Goal: Task Accomplishment & Management: Use online tool/utility

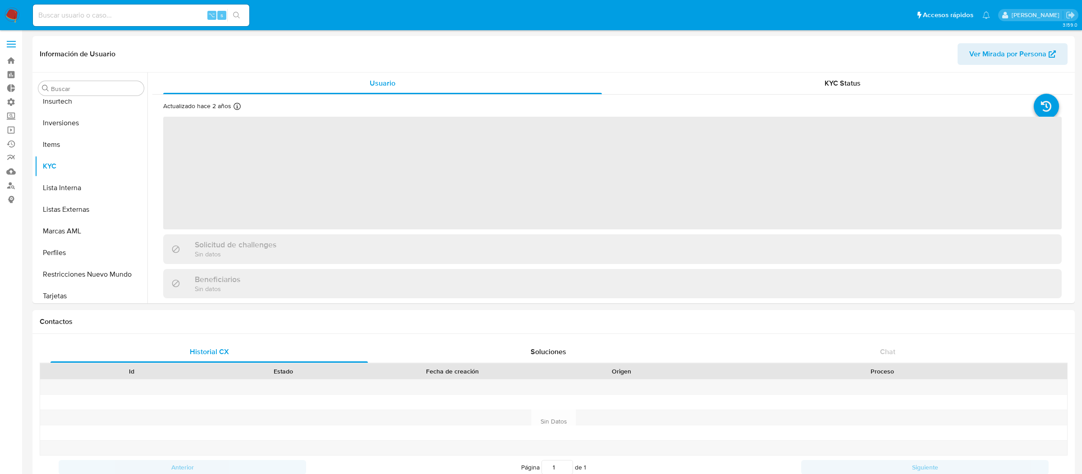
scroll to position [424, 0]
click at [15, 41] on span at bounding box center [11, 41] width 9 height 1
click at [0, 0] on input "checkbox" at bounding box center [0, 0] width 0 height 0
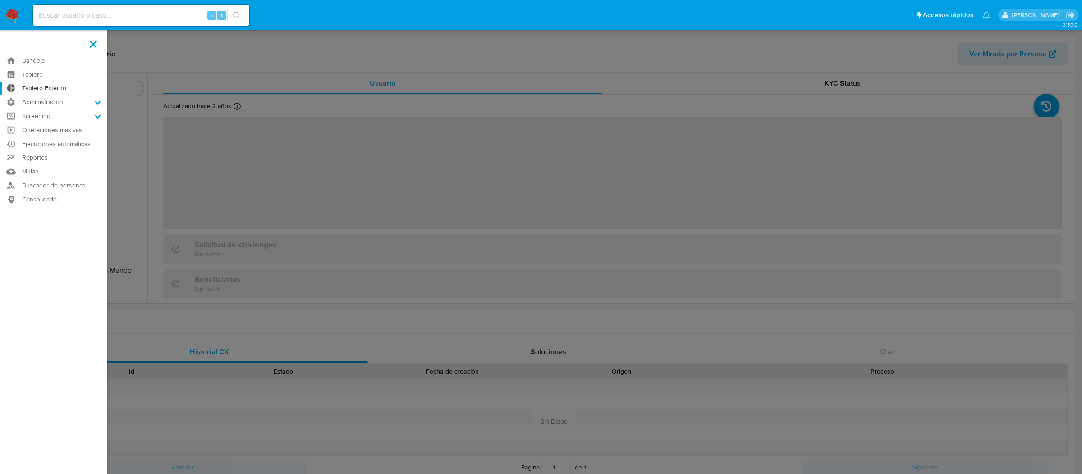
select select "10"
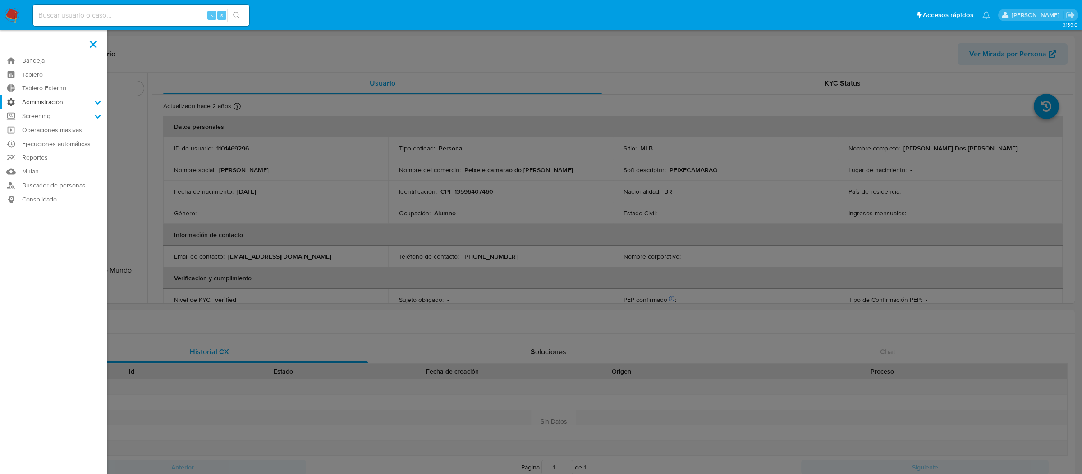
click at [47, 104] on label "Administración" at bounding box center [53, 102] width 107 height 14
click at [0, 0] on input "Administración" at bounding box center [0, 0] width 0 height 0
click at [48, 115] on link "Reglas" at bounding box center [53, 114] width 107 height 11
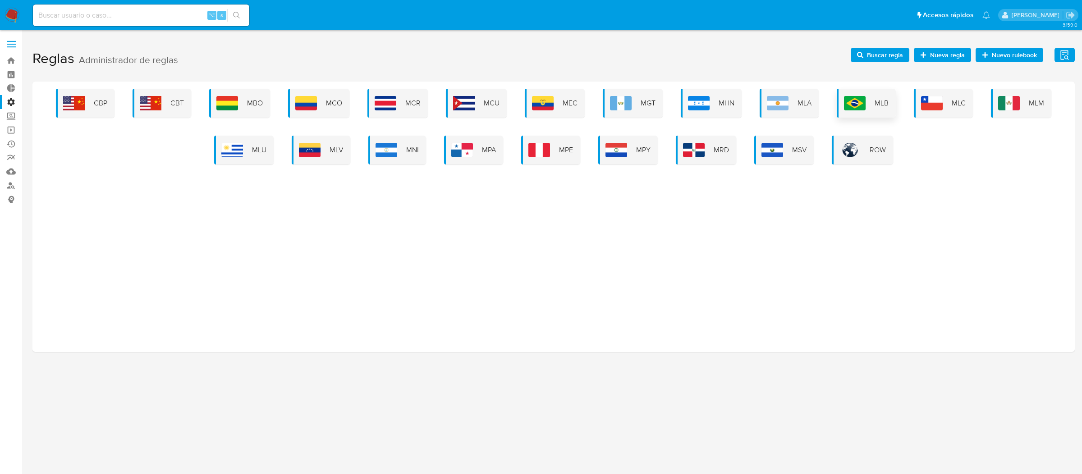
click at [851, 101] on img at bounding box center [855, 103] width 22 height 14
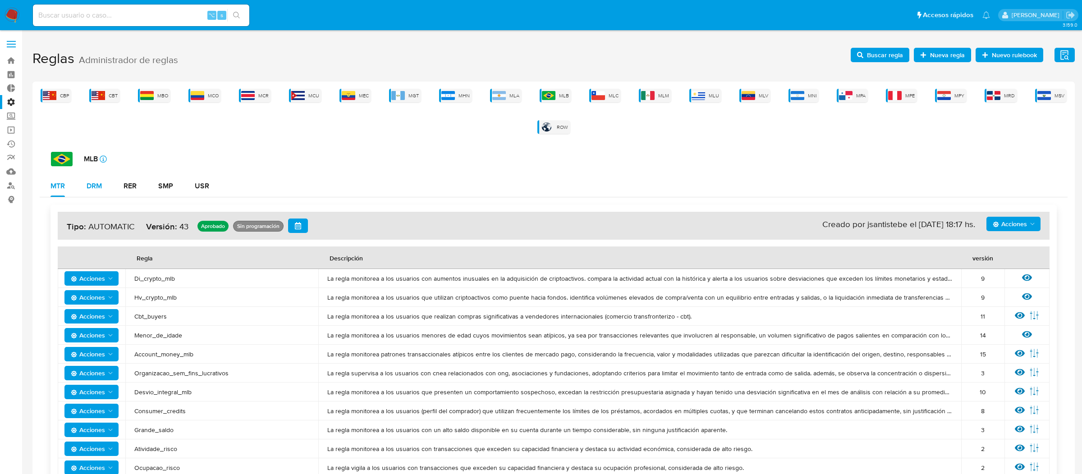
click at [94, 189] on div "DRM" at bounding box center [94, 186] width 15 height 7
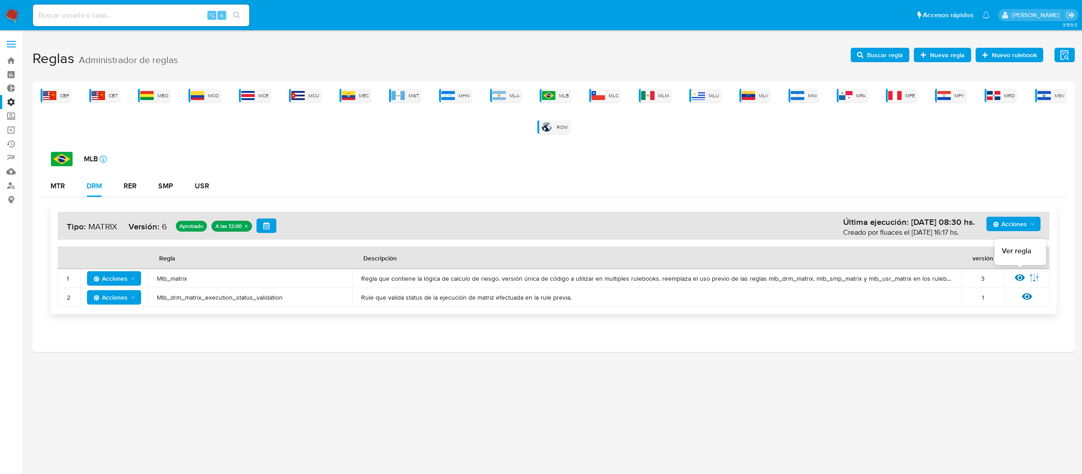
click at [1015, 277] on icon at bounding box center [1020, 278] width 10 height 10
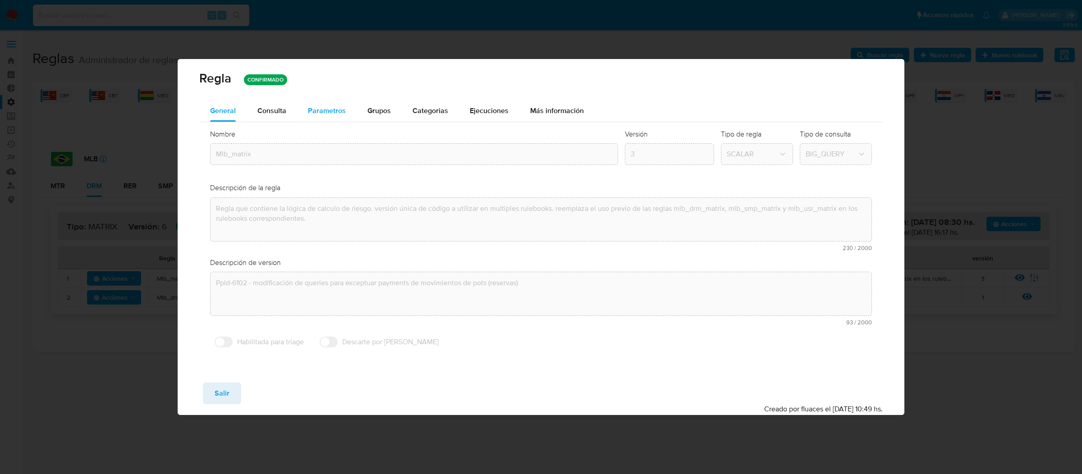
click at [313, 110] on span "Parametros" at bounding box center [327, 111] width 38 height 10
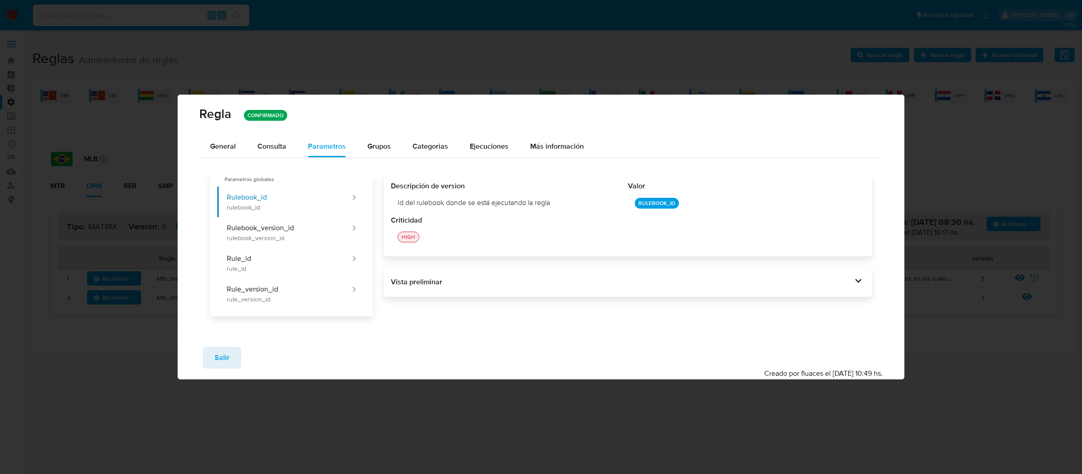
click at [281, 135] on div "Regla CONFIRMADO" at bounding box center [541, 115] width 727 height 41
click at [281, 146] on span "Consulta" at bounding box center [272, 146] width 29 height 10
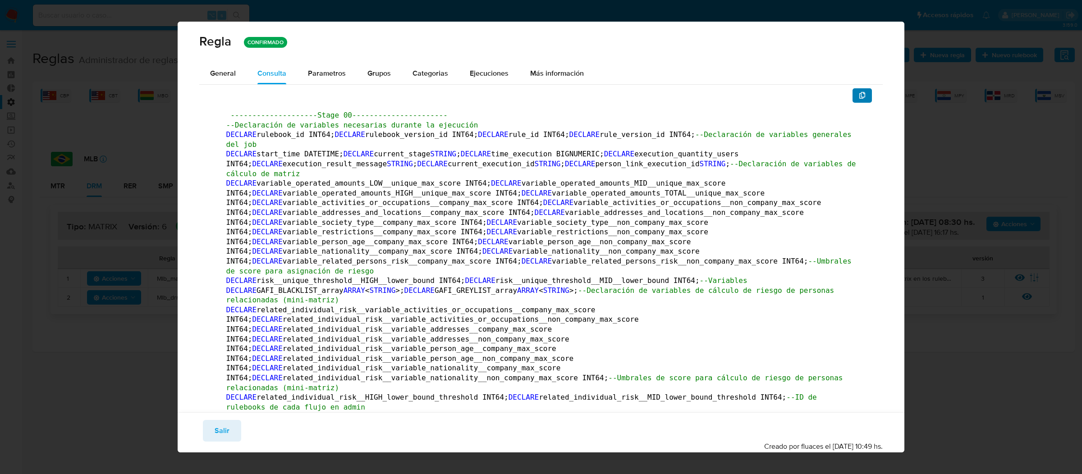
click at [865, 96] on icon "button" at bounding box center [863, 95] width 6 height 7
